Goal: Task Accomplishment & Management: Manage account settings

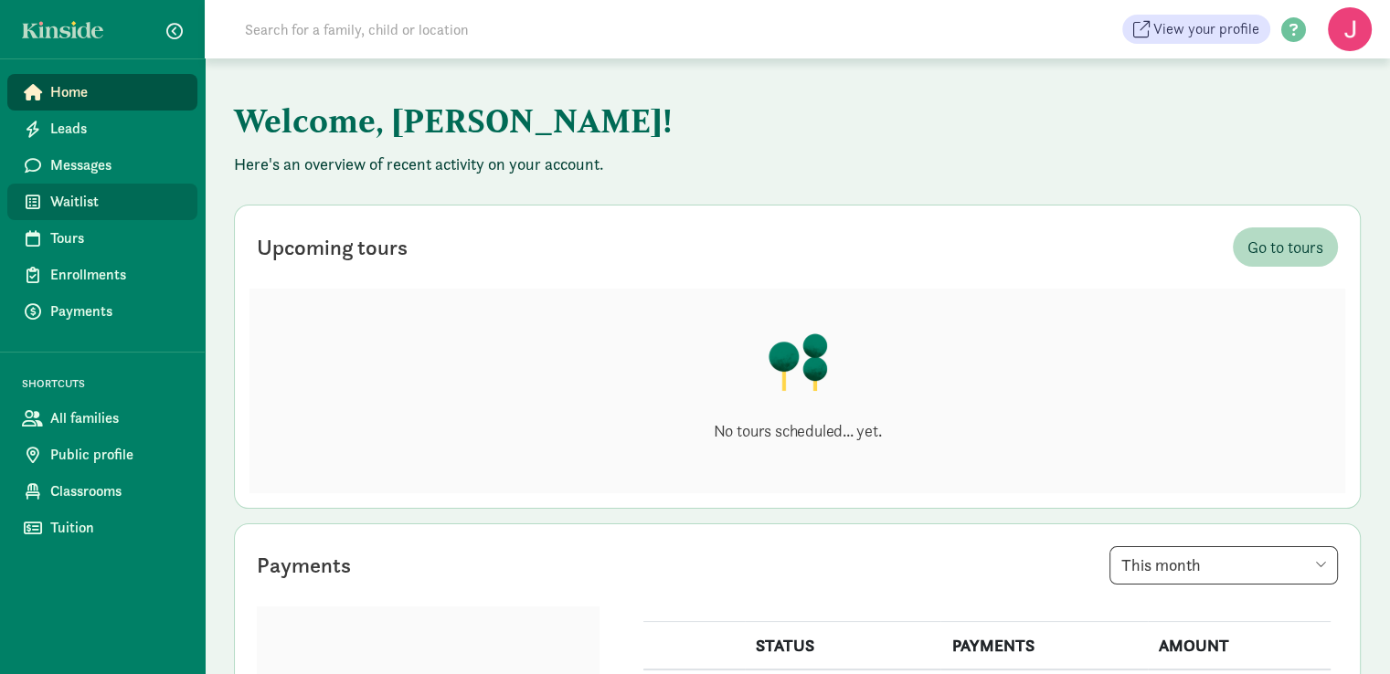
click at [77, 200] on span "Waitlist" at bounding box center [116, 202] width 132 height 22
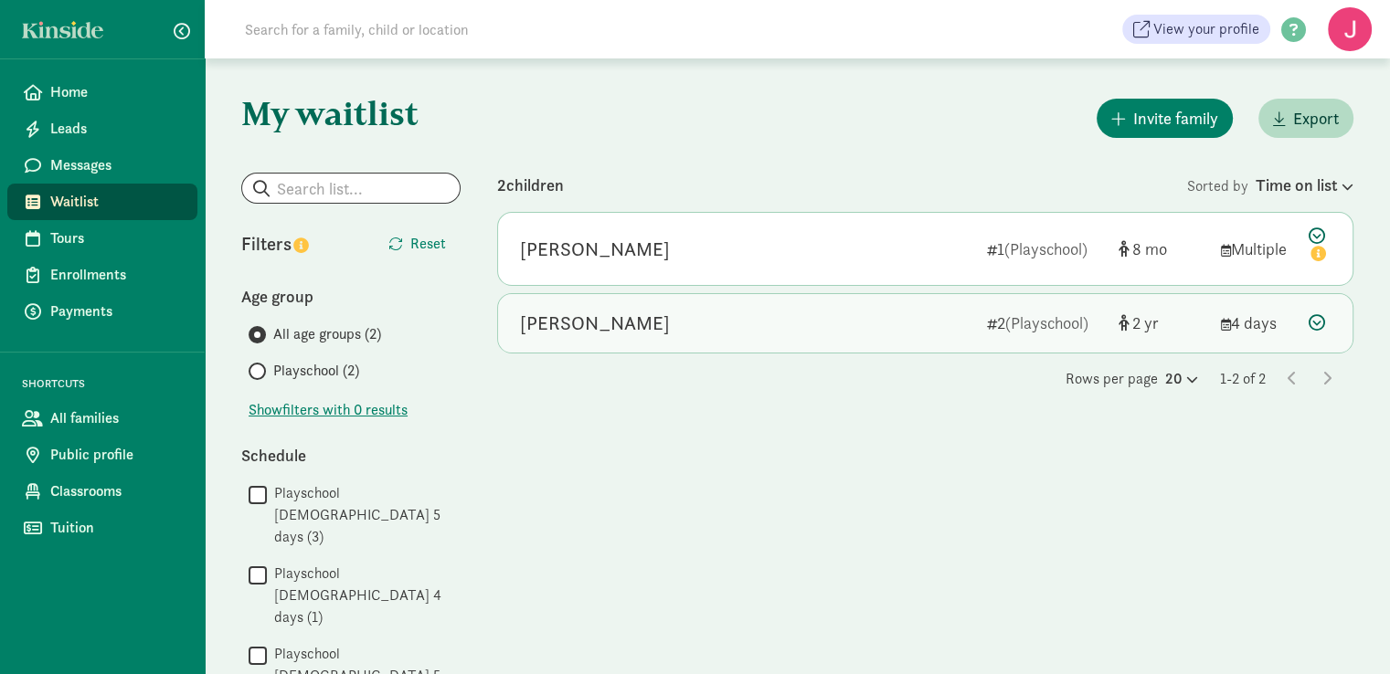
click at [694, 333] on div "[PERSON_NAME]" at bounding box center [746, 323] width 452 height 29
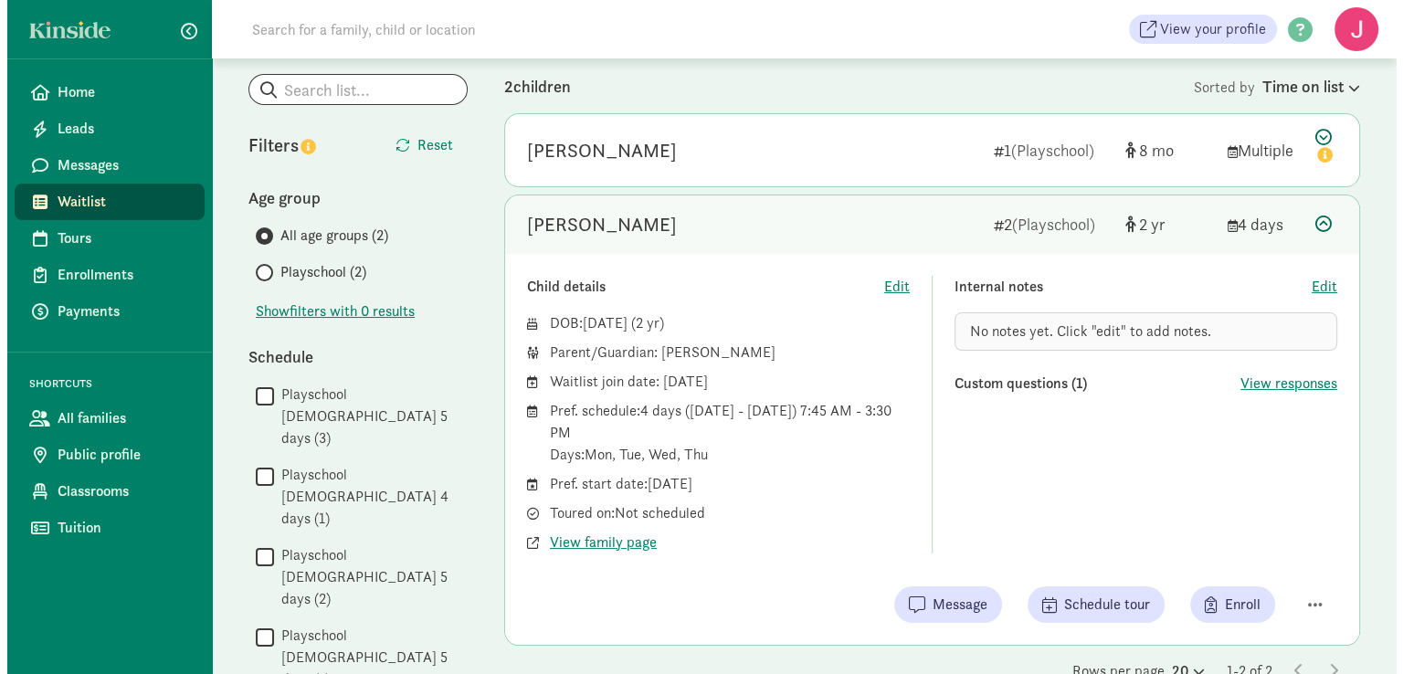
scroll to position [102, 0]
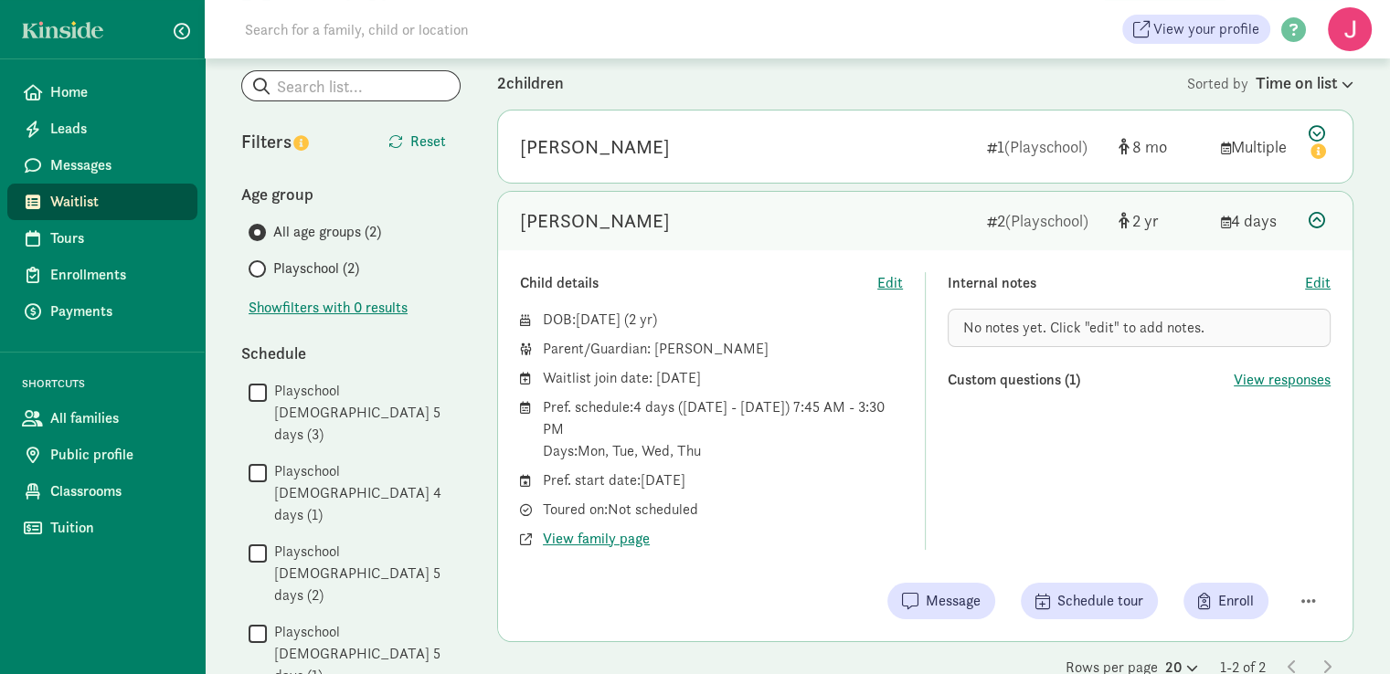
click at [601, 226] on div "[PERSON_NAME]" at bounding box center [595, 220] width 150 height 29
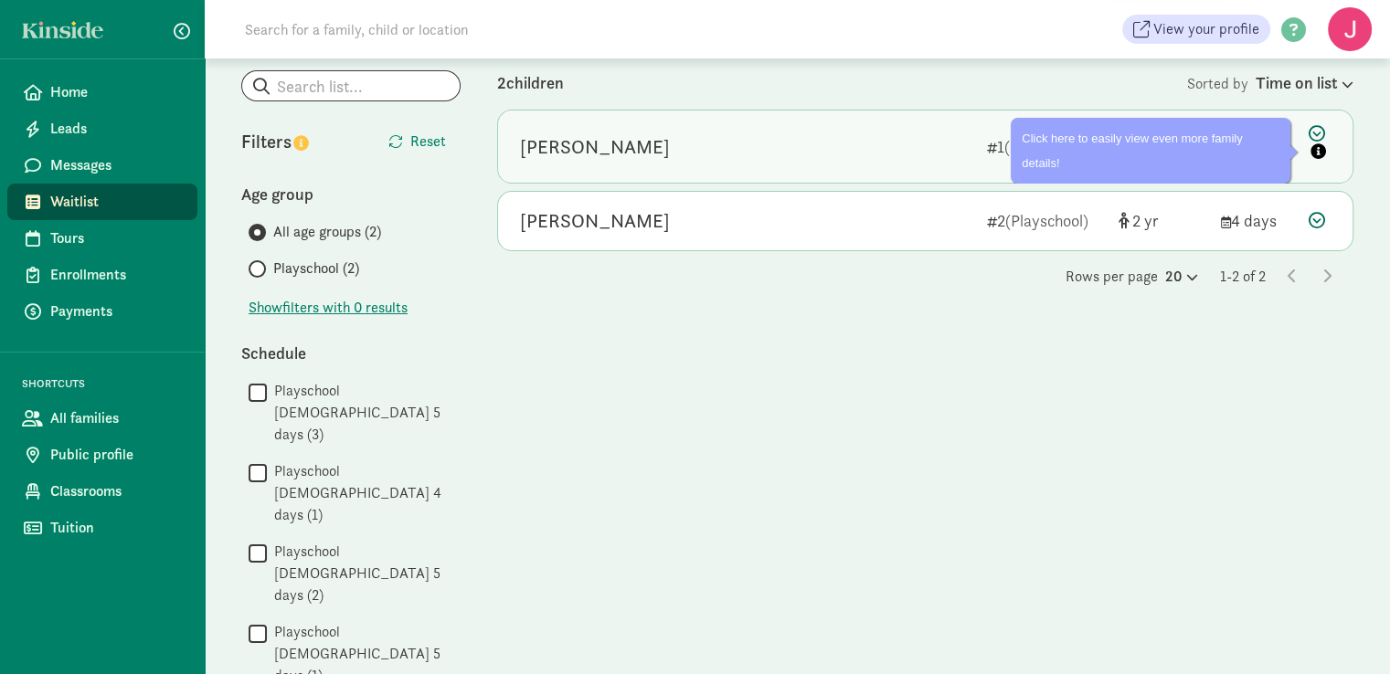
click at [1321, 131] on icon at bounding box center [1319, 144] width 22 height 38
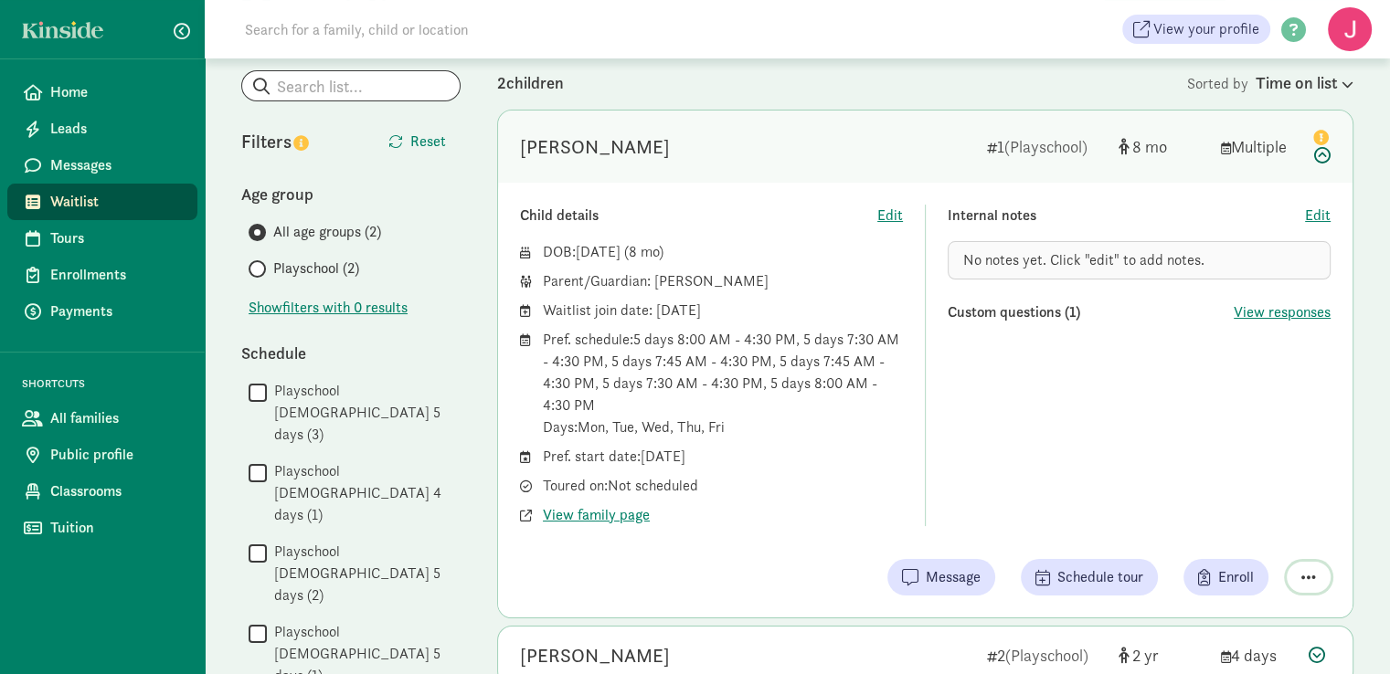
click at [1306, 573] on span "button" at bounding box center [1308, 577] width 15 height 16
click at [1279, 537] on div "Remove from list" at bounding box center [1244, 531] width 142 height 22
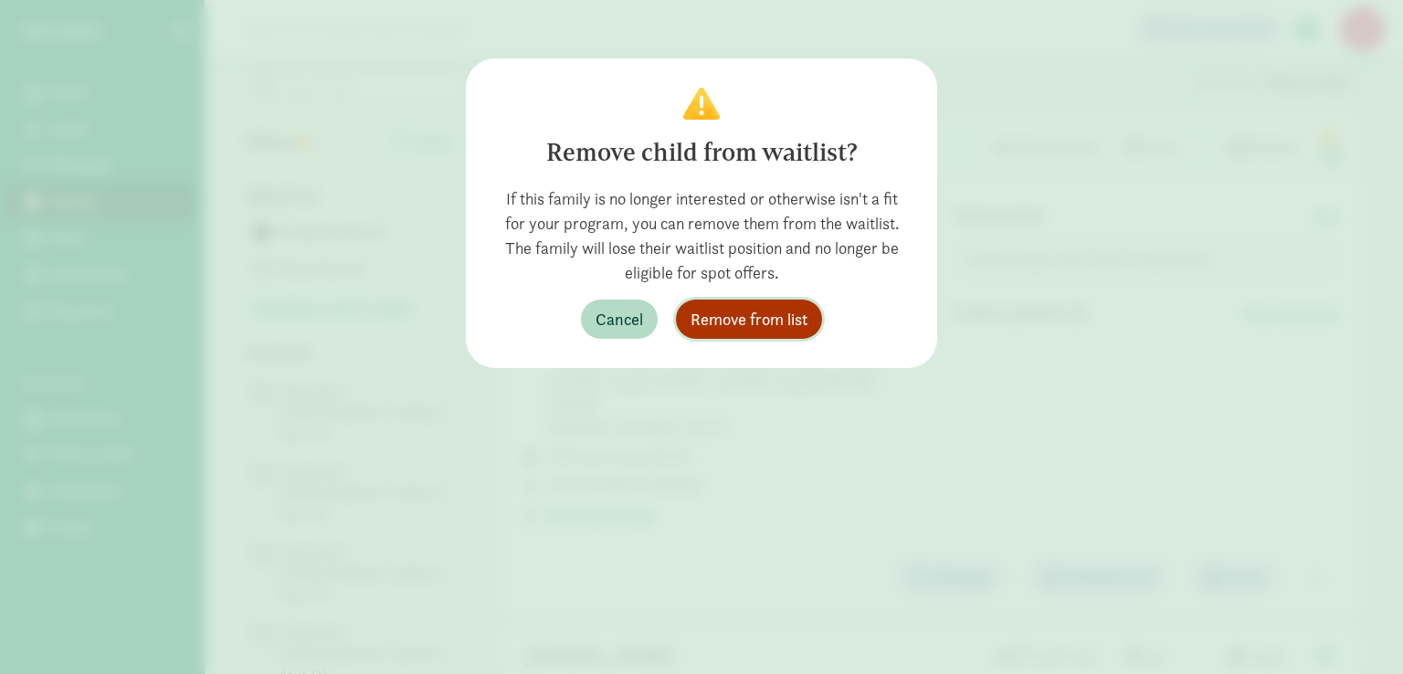
click at [724, 320] on span "Remove from list" at bounding box center [749, 319] width 117 height 25
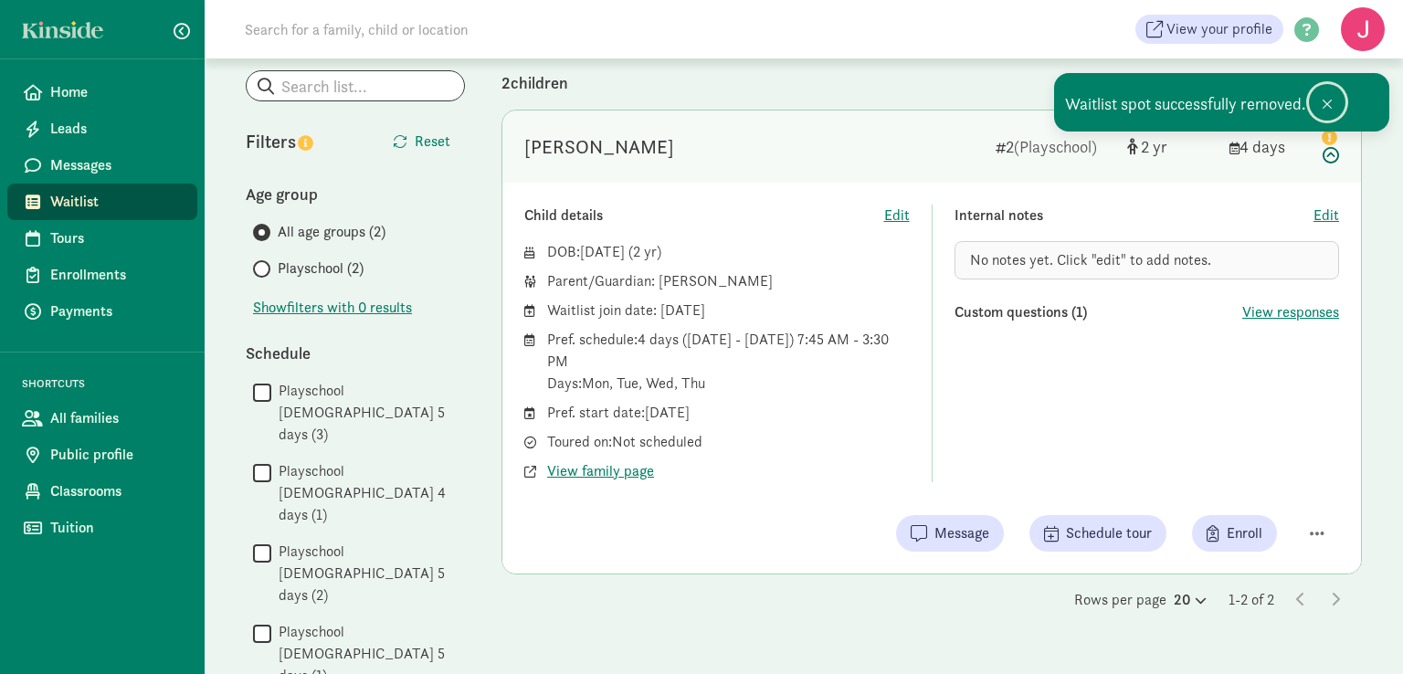
click at [1324, 101] on span at bounding box center [1327, 104] width 11 height 15
